Goal: Find specific page/section: Find specific page/section

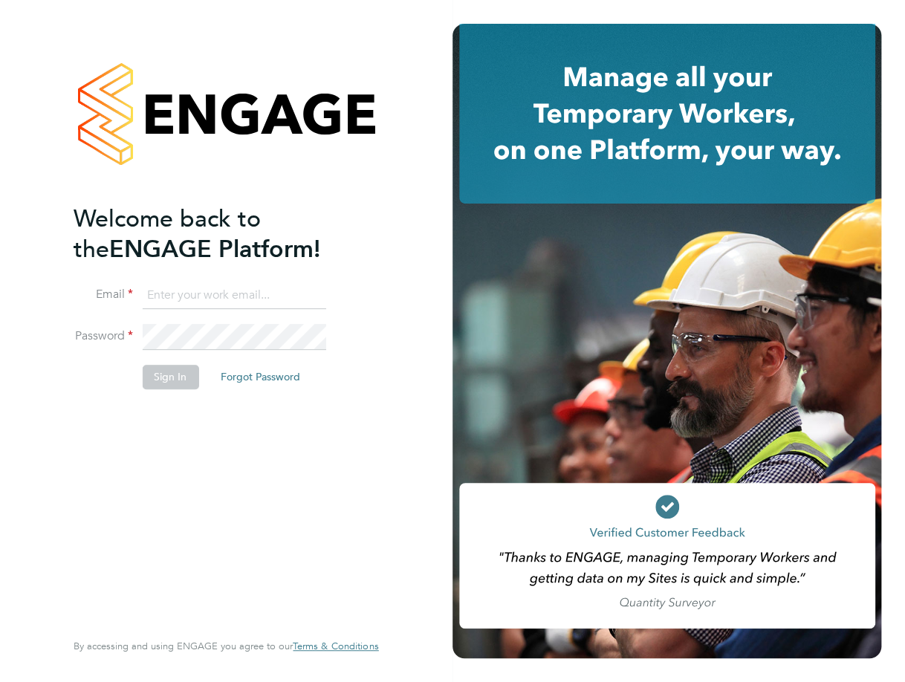
type input "[EMAIL_ADDRESS][DOMAIN_NAME]"
click at [173, 375] on button "Sign In" at bounding box center [170, 377] width 56 height 24
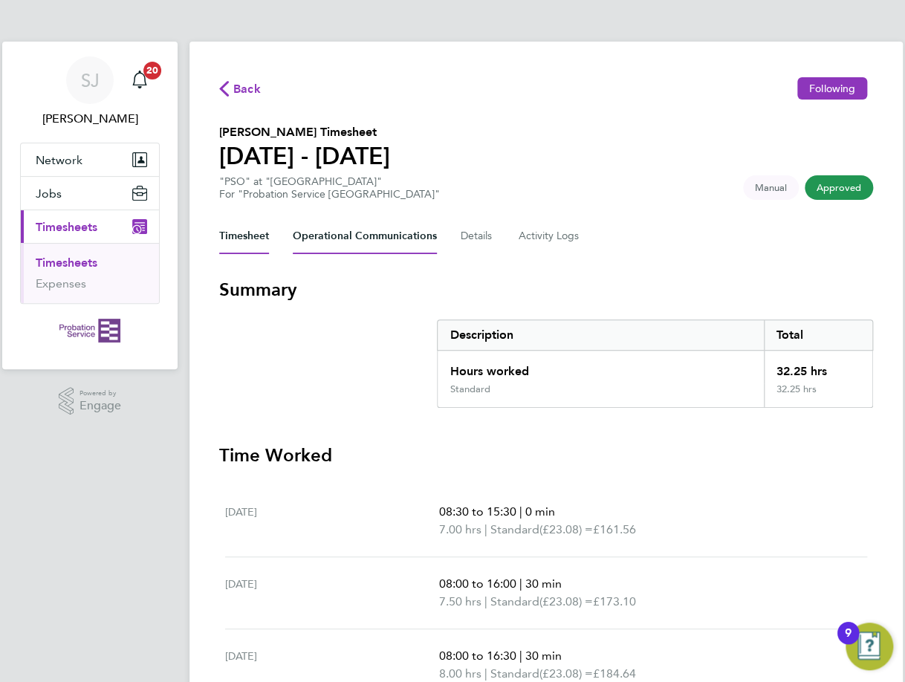
click at [382, 235] on Communications-tab "Operational Communications" at bounding box center [365, 236] width 144 height 36
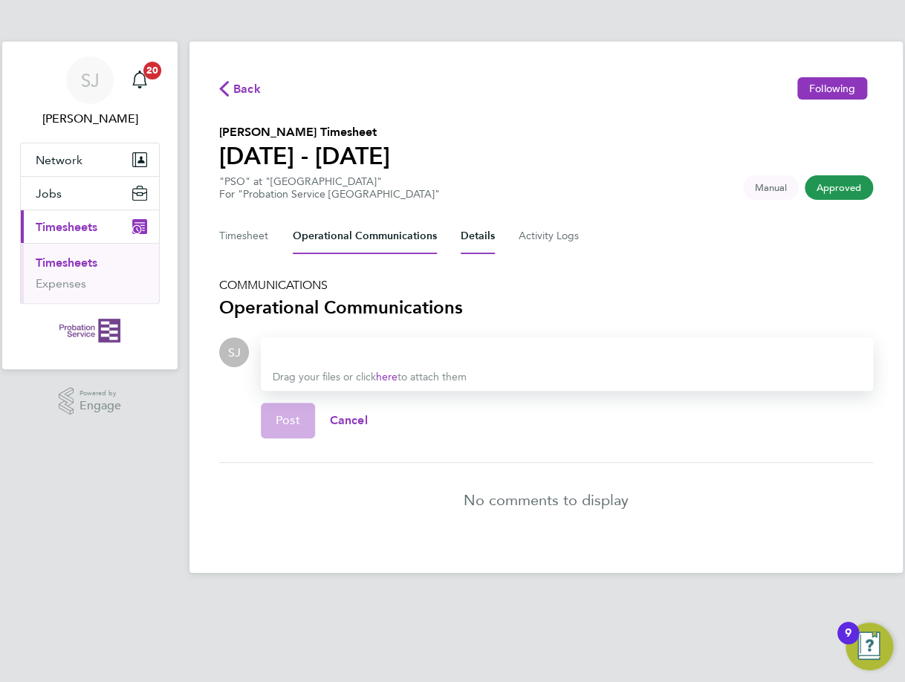
click at [462, 235] on button "Details" at bounding box center [478, 236] width 34 height 36
